Goal: Find specific page/section: Find specific page/section

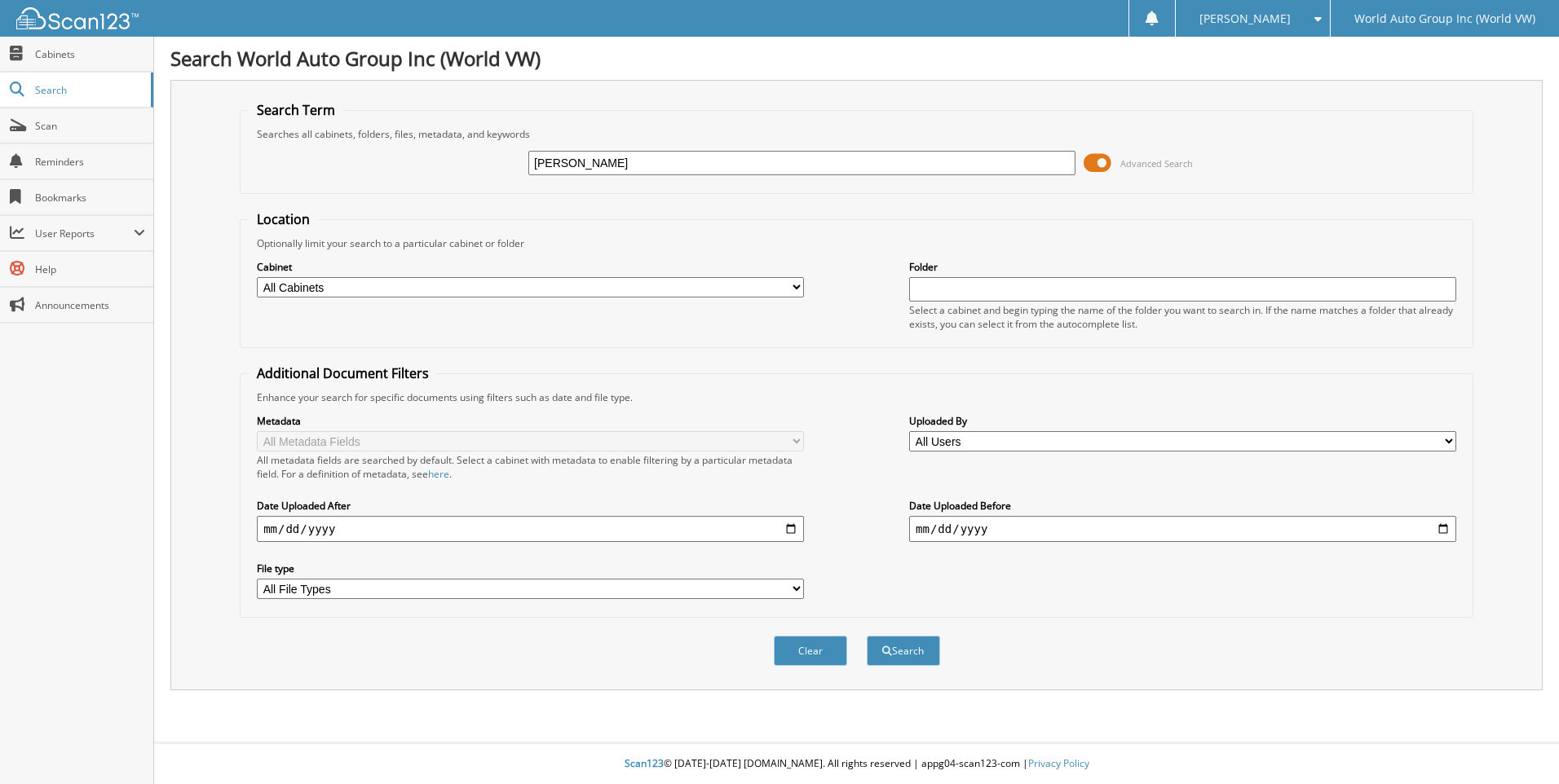
type input "[PERSON_NAME]"
click at [866, 635] on button "Search" at bounding box center [902, 650] width 73 height 30
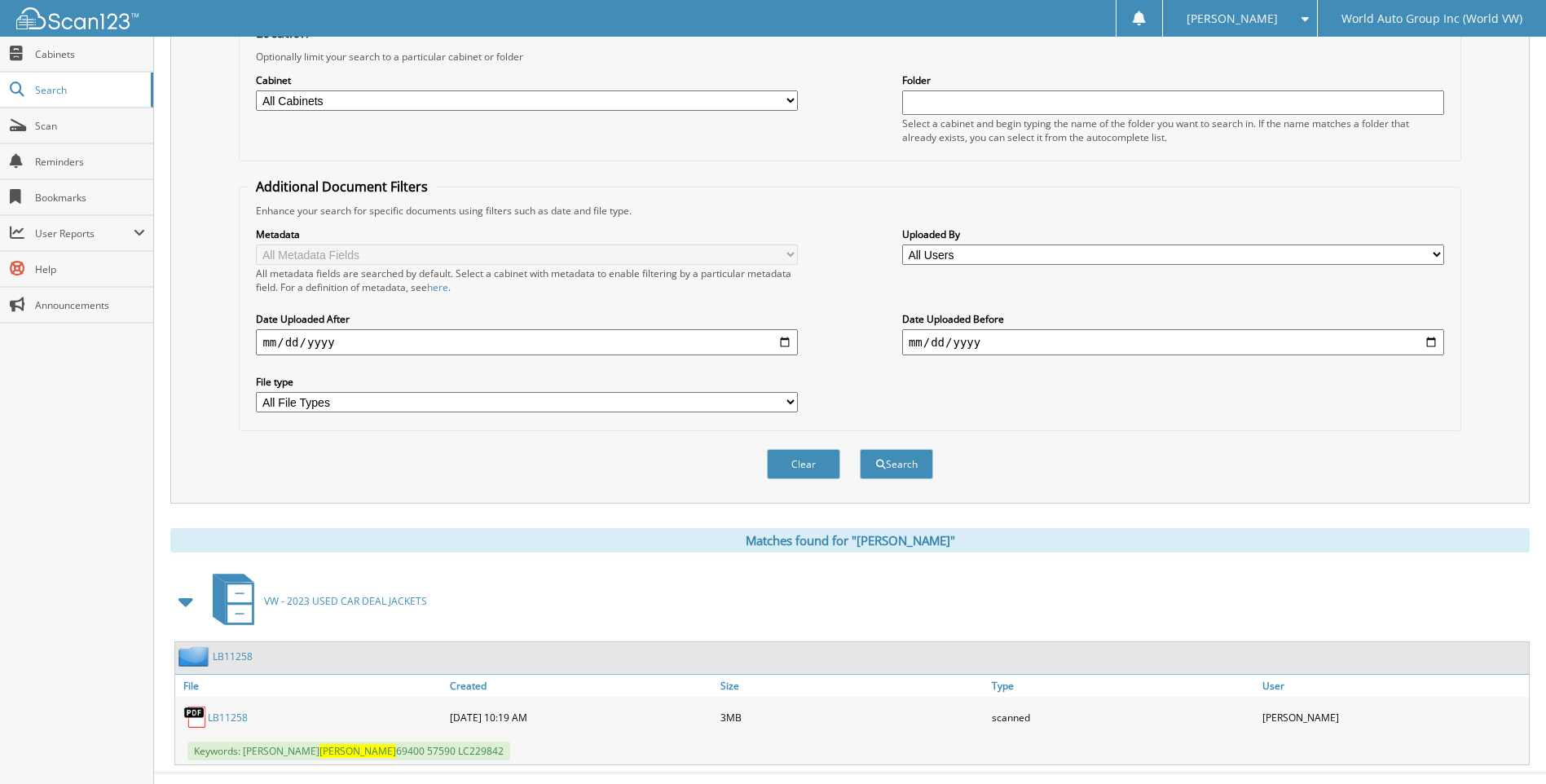
scroll to position [218, 0]
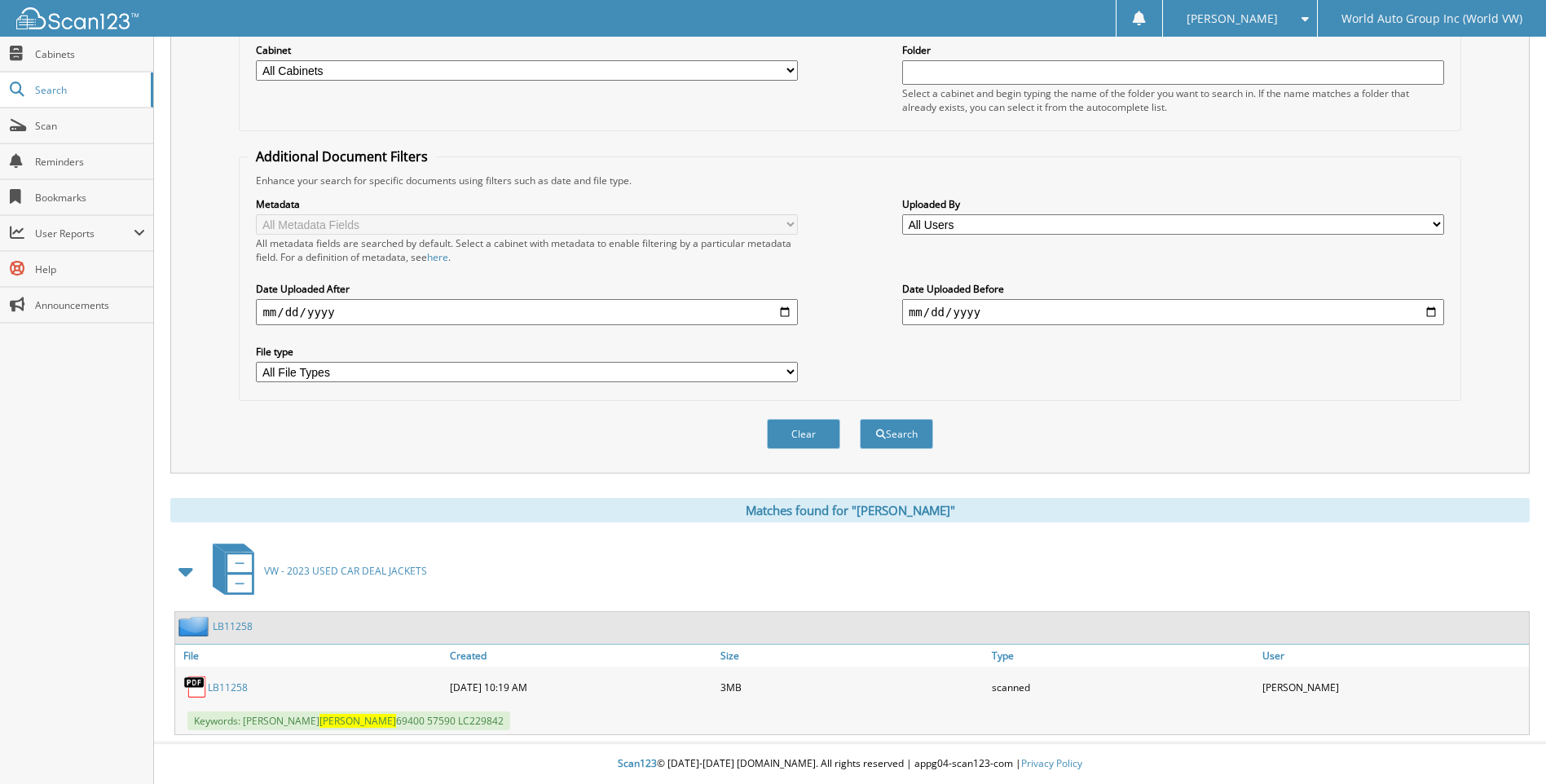
click at [223, 697] on div "LB11258" at bounding box center [310, 686] width 271 height 32
click at [223, 691] on link "LB11258" at bounding box center [227, 687] width 40 height 14
